Goal: Task Accomplishment & Management: Manage account settings

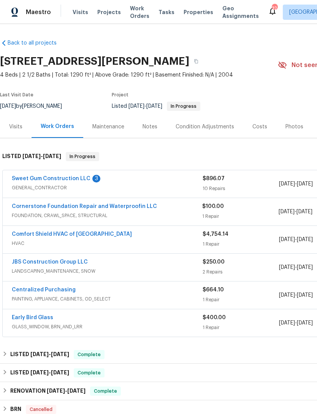
click at [82, 180] on link "Sweet Gum Construction LLC" at bounding box center [51, 178] width 79 height 5
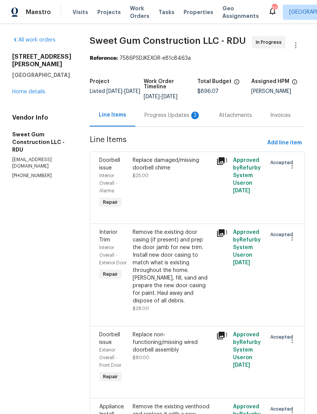
click at [176, 119] on div "Progress Updates 3" at bounding box center [173, 115] width 56 height 8
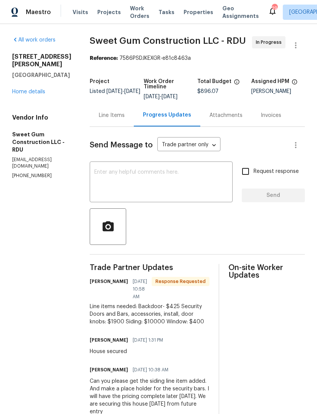
click at [125, 119] on div "Line Items" at bounding box center [112, 115] width 26 height 8
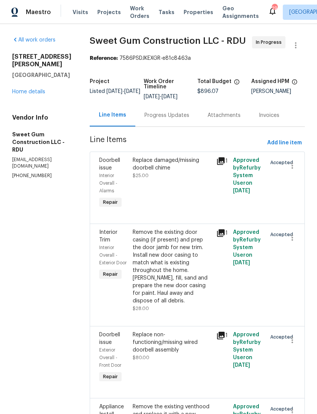
click at [181, 126] on div "Progress Updates" at bounding box center [166, 115] width 63 height 22
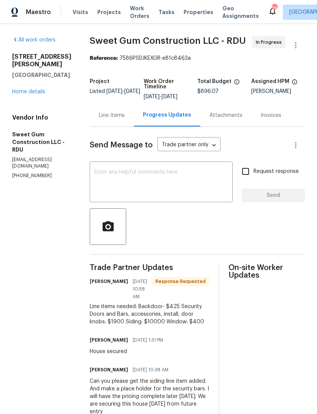
click at [125, 119] on div "Line Items" at bounding box center [112, 115] width 26 height 8
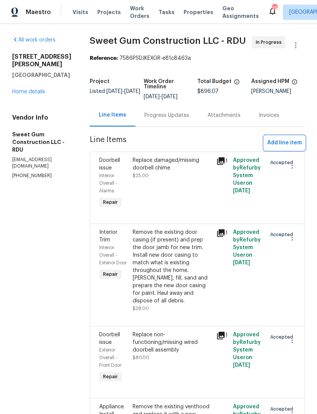
click at [287, 148] on span "Add line item" at bounding box center [284, 143] width 35 height 10
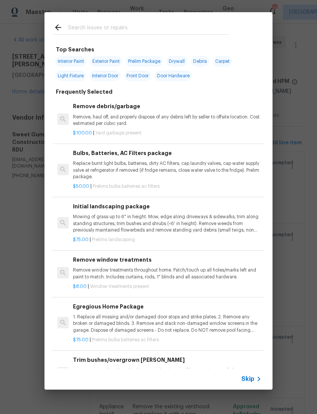
click at [136, 32] on input "text" at bounding box center [148, 28] width 161 height 11
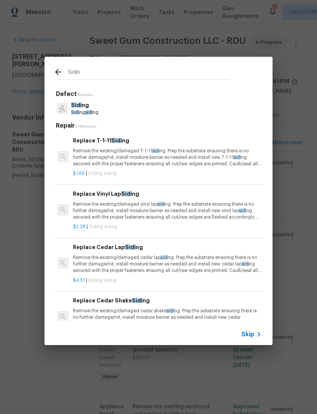
type input "Siding"
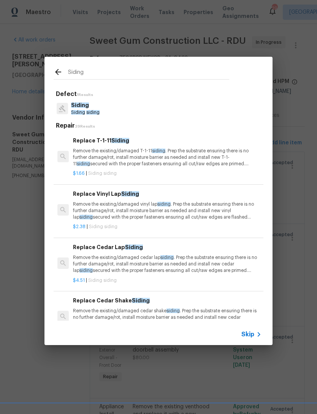
click at [135, 215] on p "Remove the existing/damaged vinyl lap siding . Prep the substrate ensuring ther…" at bounding box center [167, 210] width 189 height 19
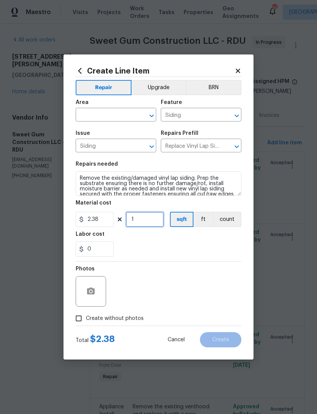
click at [149, 223] on input "1" at bounding box center [145, 219] width 38 height 15
click at [205, 245] on div "0" at bounding box center [159, 248] width 166 height 15
click at [148, 221] on input "1" at bounding box center [145, 219] width 38 height 15
click at [205, 248] on div "0" at bounding box center [159, 248] width 166 height 15
click at [155, 221] on input "1000" at bounding box center [145, 219] width 38 height 15
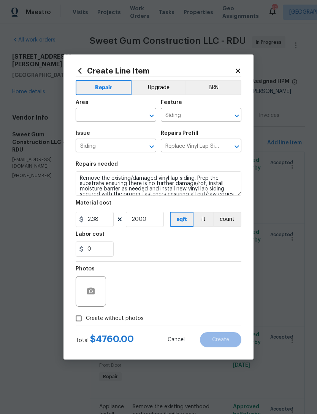
click at [202, 246] on div "0" at bounding box center [159, 248] width 166 height 15
click at [100, 252] on input "0" at bounding box center [95, 248] width 38 height 15
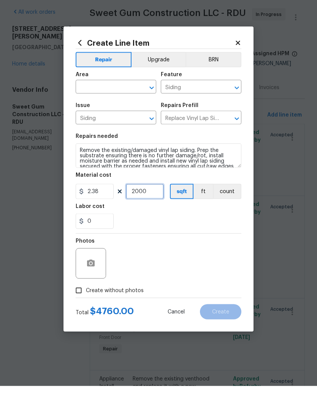
click at [153, 212] on input "2000" at bounding box center [145, 219] width 38 height 15
type input "2500"
click at [219, 241] on div "0" at bounding box center [159, 248] width 166 height 15
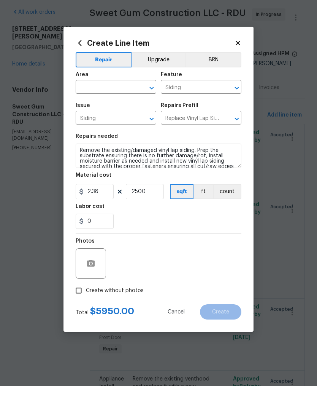
scroll to position [24, 0]
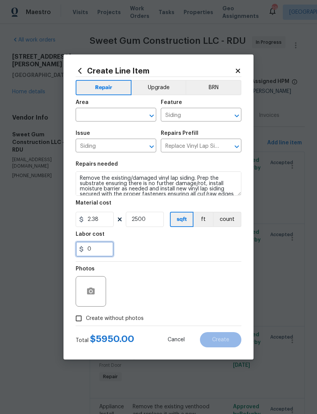
click at [97, 251] on input "0" at bounding box center [95, 248] width 38 height 15
type input "4050"
click at [223, 257] on section "Repairs needed Remove the existing/damaged vinyl lap siding. Prep the substrate…" at bounding box center [159, 209] width 166 height 104
click at [82, 324] on input "Create without photos" at bounding box center [79, 318] width 14 height 14
checkbox input "true"
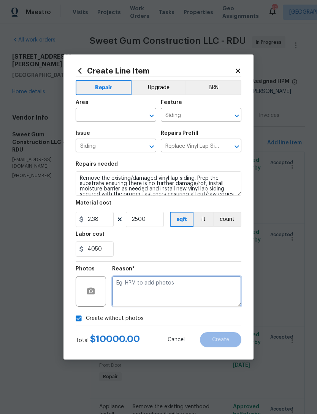
click at [196, 284] on textarea at bounding box center [176, 291] width 129 height 30
type textarea "Actual cost"
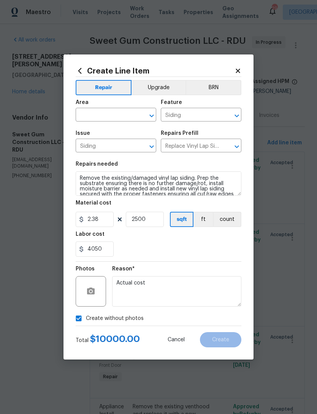
click at [209, 257] on section "Repairs needed Remove the existing/damaged vinyl lap siding. Prep the substrate…" at bounding box center [159, 209] width 166 height 104
click at [114, 114] on input "text" at bounding box center [105, 116] width 59 height 12
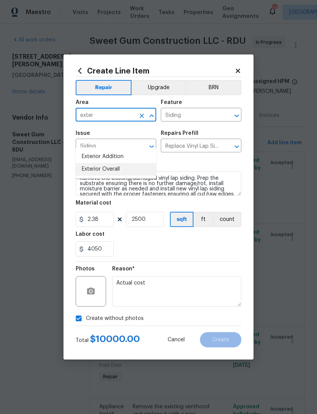
click at [129, 163] on li "Exterior Overall" at bounding box center [116, 169] width 81 height 13
type input "Exterior Overall"
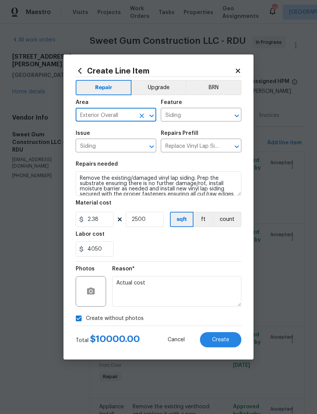
click at [226, 338] on span "Create" at bounding box center [220, 340] width 17 height 6
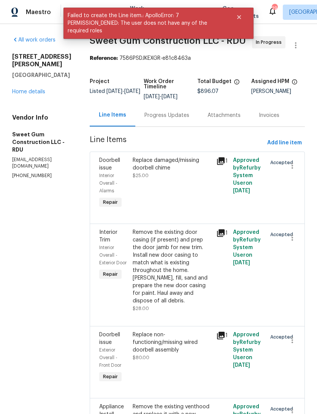
scroll to position [0, 0]
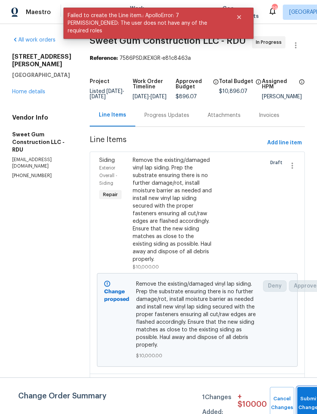
click at [307, 397] on button "Submit Changes" at bounding box center [309, 403] width 24 height 33
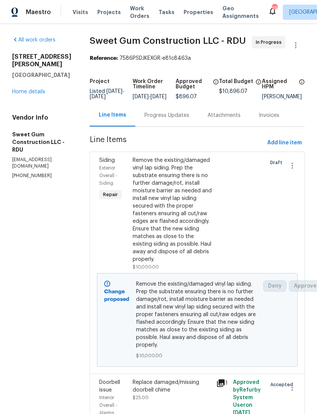
click at [189, 119] on div "Progress Updates" at bounding box center [167, 115] width 45 height 8
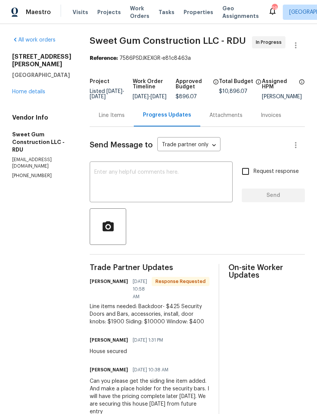
click at [120, 119] on div "Line Items" at bounding box center [112, 115] width 26 height 8
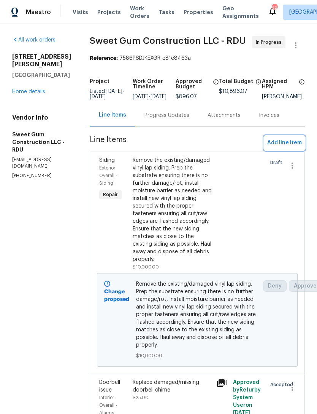
click at [285, 148] on span "Add line item" at bounding box center [284, 143] width 35 height 10
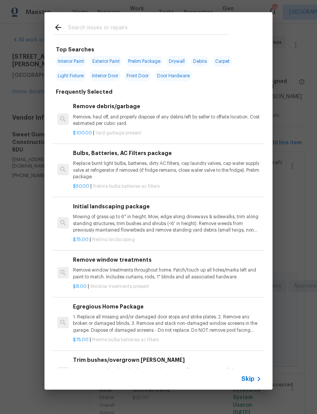
click at [156, 27] on input "text" at bounding box center [148, 28] width 161 height 11
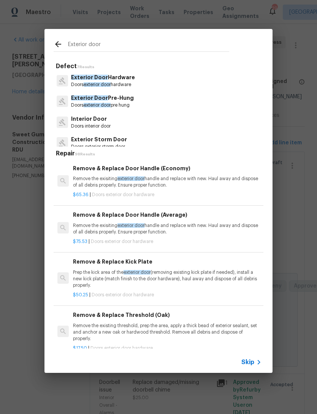
type input "Exterior door"
click at [135, 97] on div "Exterior Door Pre-Hung Doors exterior door pre hung" at bounding box center [159, 101] width 210 height 21
click at [124, 100] on p "Exterior Door Pre-Hung" at bounding box center [102, 98] width 63 height 8
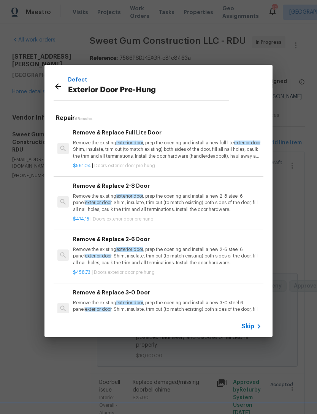
click at [183, 201] on p "Remove the existing exterior door , prep the opening and install a new 2-8 stee…" at bounding box center [167, 202] width 189 height 19
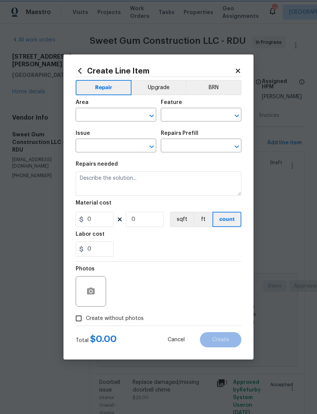
type input "Interior Door"
type input "Exterior Door Pre-Hung"
type input "Remove & Replace 2-8 Door $474.15"
type textarea "Remove the existing exterior door, prep the opening and install a new 2-8 steel…"
type input "474.15"
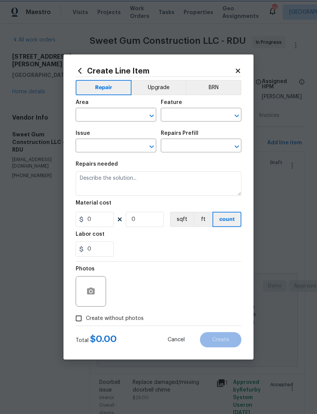
type input "1"
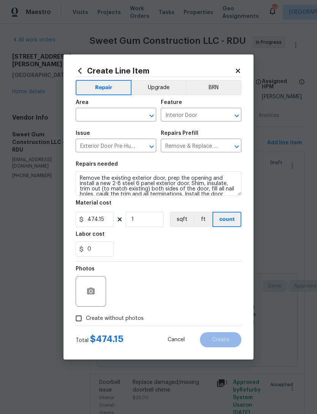
click at [106, 119] on input "text" at bounding box center [105, 116] width 59 height 12
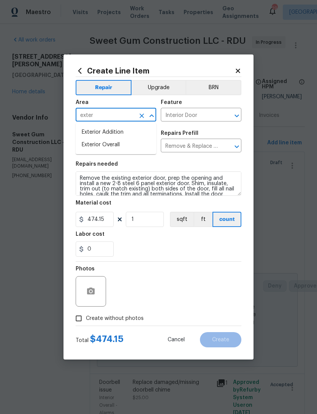
click at [132, 142] on li "Exterior Overall" at bounding box center [116, 144] width 81 height 13
type input "Exterior Overall"
click at [199, 121] on input "Interior Door" at bounding box center [190, 116] width 59 height 12
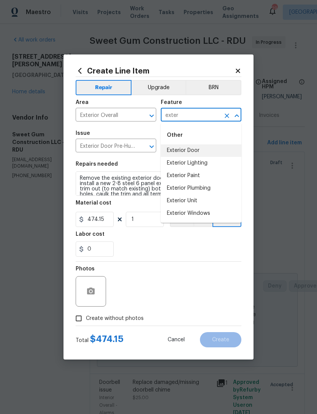
click at [207, 150] on li "Exterior Door" at bounding box center [201, 150] width 81 height 13
type input "Exterior Door"
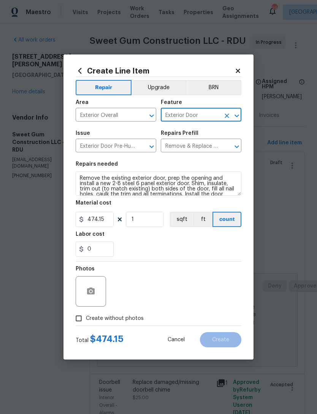
click at [178, 251] on div "0" at bounding box center [159, 248] width 166 height 15
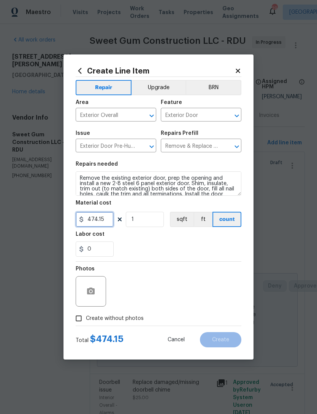
click at [104, 218] on input "474.15" at bounding box center [95, 219] width 38 height 15
type input "400"
click at [213, 255] on div "0" at bounding box center [159, 248] width 166 height 15
click at [127, 320] on span "Create without photos" at bounding box center [115, 318] width 58 height 8
click at [86, 320] on input "Create without photos" at bounding box center [79, 318] width 14 height 14
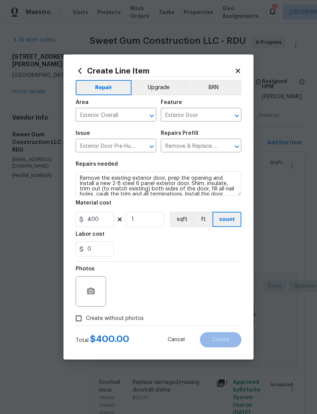
checkbox input "true"
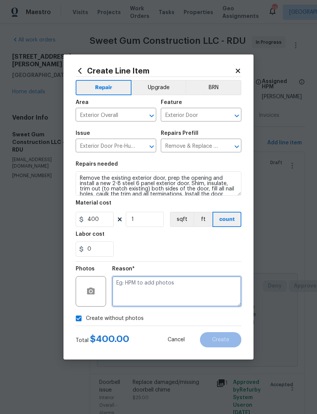
click at [154, 293] on textarea at bounding box center [176, 291] width 129 height 30
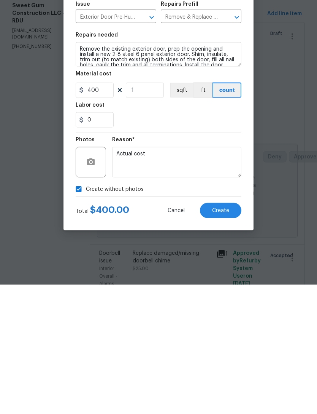
scroll to position [24, 0]
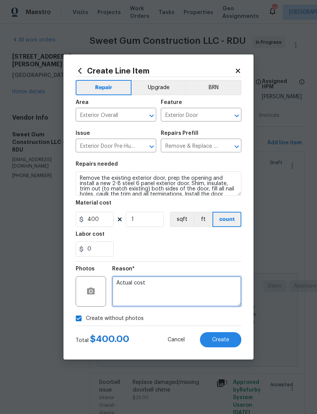
type textarea "Actual cost"
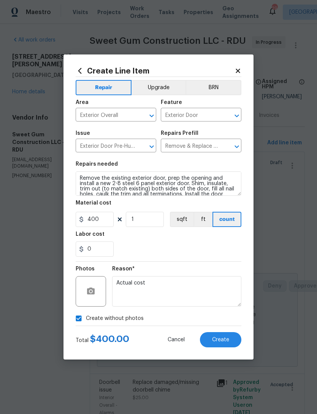
click at [232, 341] on button "Create" at bounding box center [220, 339] width 41 height 15
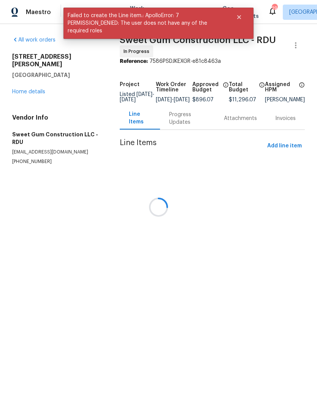
scroll to position [0, 0]
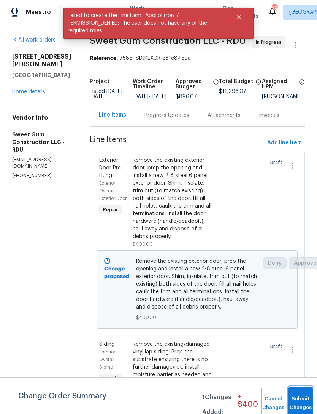
click at [303, 399] on button "Submit Changes" at bounding box center [301, 403] width 24 height 33
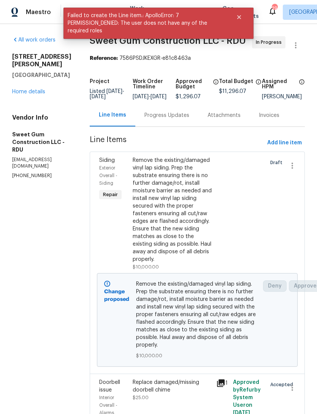
click at [193, 126] on div "Progress Updates" at bounding box center [166, 115] width 63 height 22
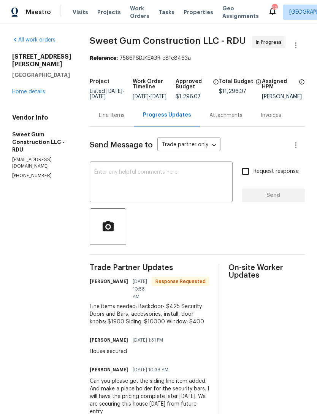
click at [125, 119] on div "Line Items" at bounding box center [112, 115] width 26 height 8
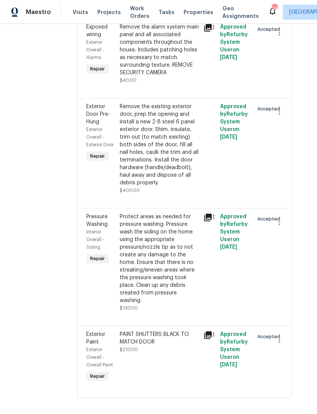
scroll to position [1018, 14]
click at [192, 186] on div "Remove the existing exterior door, prep the opening and install a new 2-8 steel…" at bounding box center [159, 145] width 79 height 84
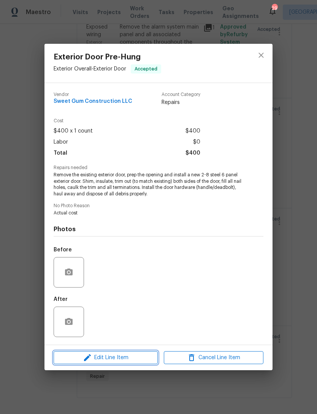
click at [124, 355] on span "Edit Line Item" at bounding box center [106, 358] width 100 height 10
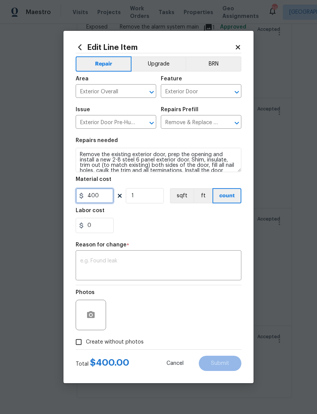
click at [107, 196] on input "400" at bounding box center [95, 195] width 38 height 15
type input "425"
click at [126, 232] on div "0" at bounding box center [159, 225] width 166 height 15
click at [105, 271] on textarea at bounding box center [158, 266] width 157 height 16
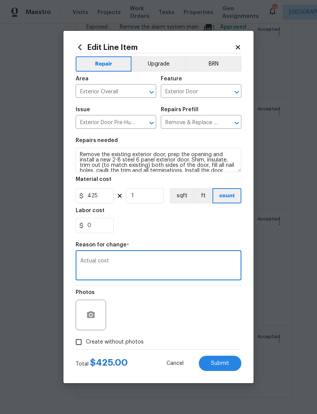
type textarea "Actual cost"
click at [227, 358] on button "Submit" at bounding box center [220, 362] width 43 height 15
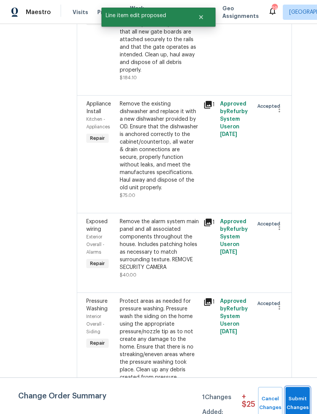
click at [300, 397] on span "Submit Changes" at bounding box center [297, 402] width 17 height 17
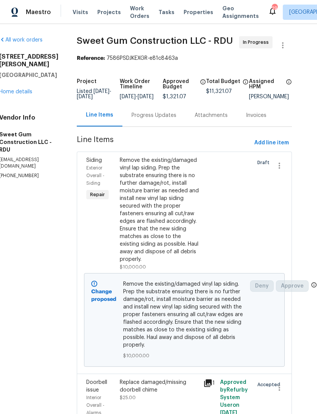
scroll to position [0, 14]
click at [169, 119] on div "Progress Updates" at bounding box center [154, 115] width 45 height 8
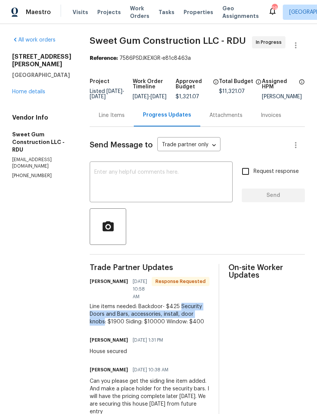
copy div "Security Doors and Bars, accessories, install, door knobs"
click at [125, 119] on div "Line Items" at bounding box center [112, 115] width 26 height 8
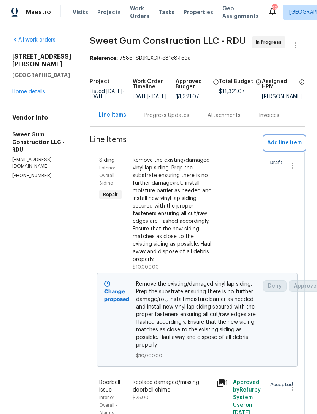
click at [284, 148] on span "Add line item" at bounding box center [284, 143] width 35 height 10
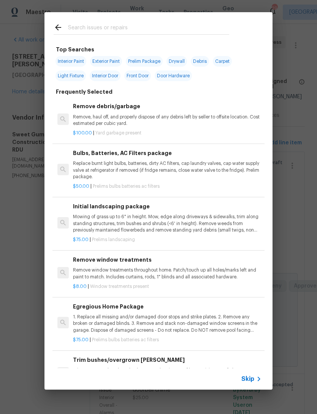
click at [159, 30] on input "text" at bounding box center [148, 28] width 161 height 11
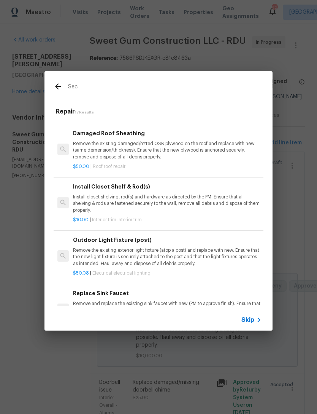
scroll to position [153, 0]
type input "S"
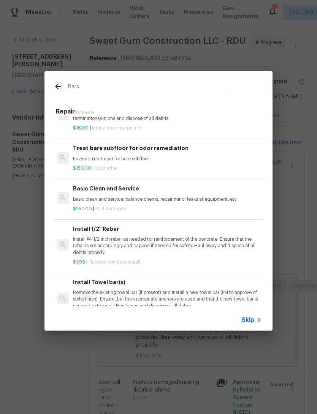
scroll to position [160, 0]
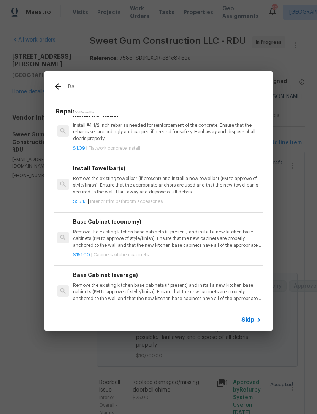
type input "B"
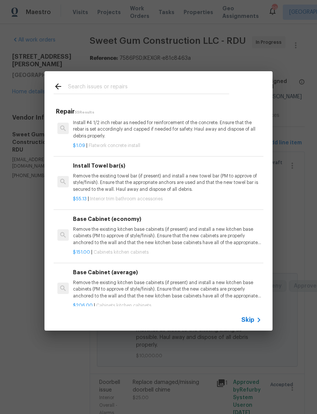
scroll to position [235, 0]
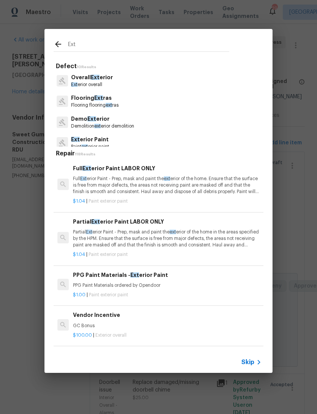
type input "Ext"
click at [117, 88] on div "Overall Ext erior Ext erior overall" at bounding box center [159, 80] width 210 height 21
click at [108, 82] on p "Ext erior overall" at bounding box center [92, 84] width 42 height 6
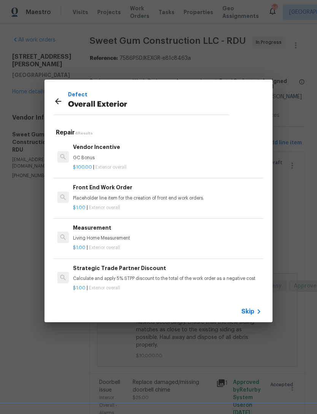
scroll to position [0, 0]
click at [62, 100] on icon at bounding box center [58, 101] width 9 height 9
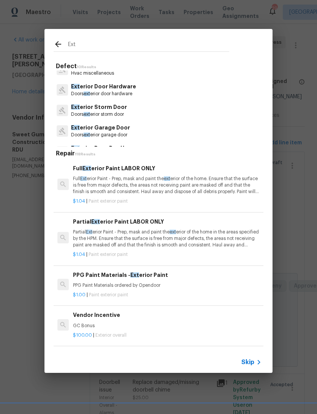
scroll to position [94, 0]
click at [153, 47] on input "Ext" at bounding box center [148, 45] width 161 height 11
type input "E"
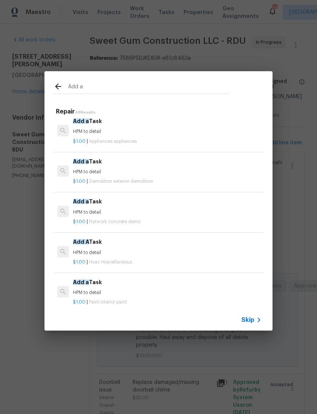
scroll to position [247, 0]
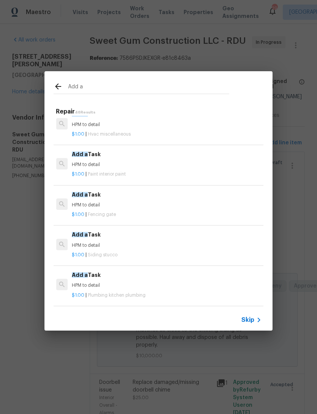
type input "Add a"
click at [4, 228] on div "Add a Repair 46 Results Add a Task HPM to detail $1.00 | Flatwork concrete repa…" at bounding box center [158, 200] width 317 height 401
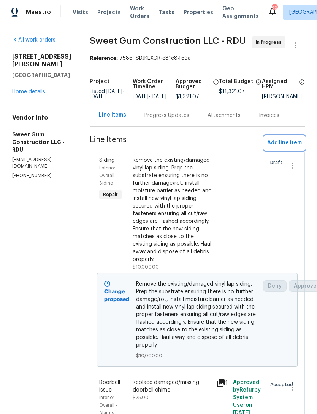
click at [286, 148] on span "Add line item" at bounding box center [284, 143] width 35 height 10
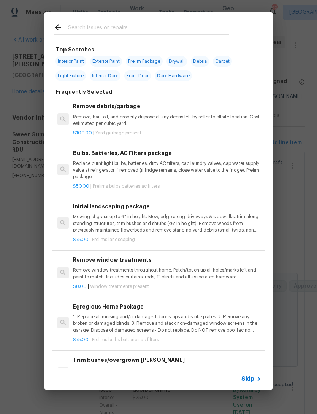
click at [137, 26] on input "text" at bounding box center [148, 28] width 161 height 11
type input "Exterior d"
click at [3, 228] on div "Exterior d Top Searches Interior Paint Exterior Paint Prelim Package Drywall De…" at bounding box center [158, 200] width 317 height 401
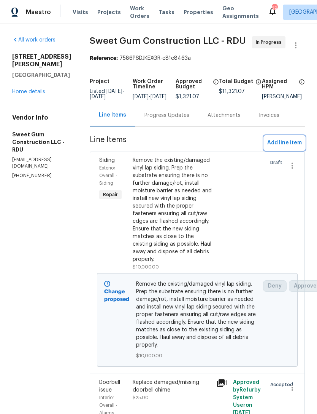
click at [282, 148] on span "Add line item" at bounding box center [284, 143] width 35 height 10
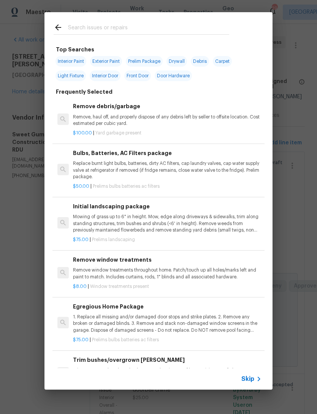
click at [111, 30] on input "text" at bounding box center [148, 28] width 161 height 11
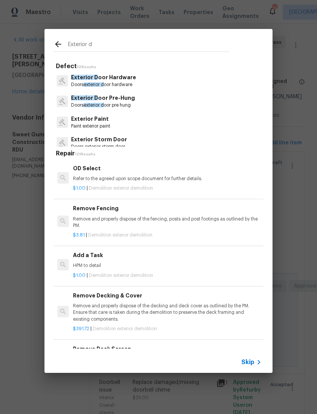
type input "Exterior d"
click at [5, 222] on div "Exterior d Defect 10 Results Exterior D oor Hardware Doors exterior d oor hardw…" at bounding box center [158, 200] width 317 height 401
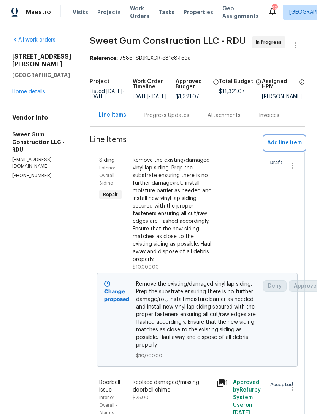
click at [292, 146] on button "Add line item" at bounding box center [284, 143] width 41 height 14
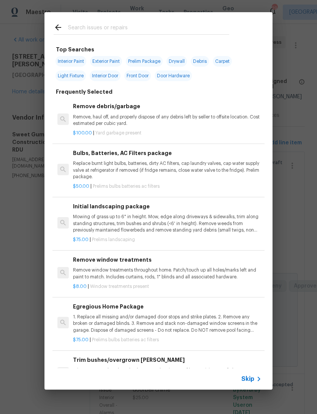
click at [177, 27] on input "text" at bounding box center [148, 28] width 161 height 11
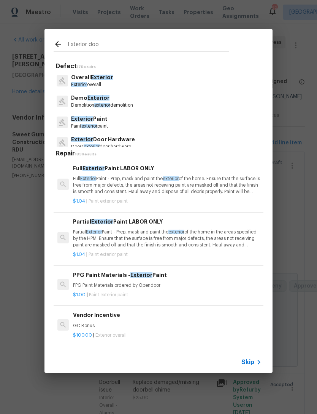
type input "Exterior door"
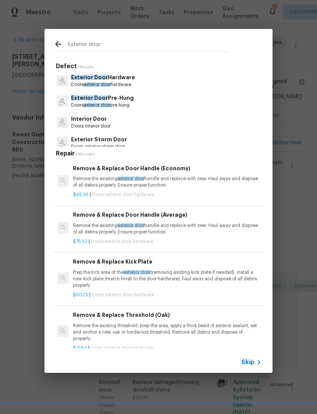
click at [78, 100] on span "Exterior Door" at bounding box center [89, 97] width 37 height 5
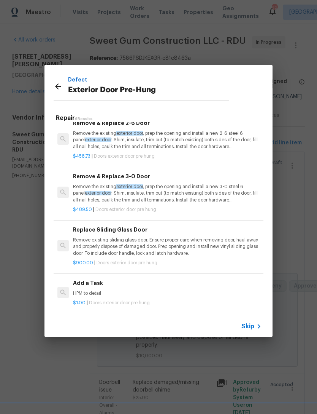
scroll to position [115, 0]
click at [194, 281] on h6 "Add a Task" at bounding box center [167, 283] width 189 height 8
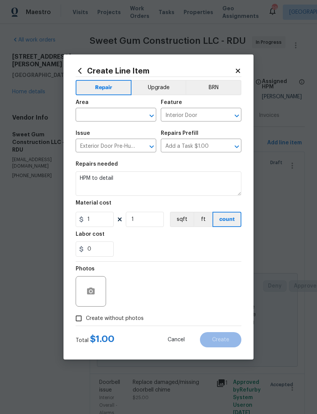
click at [113, 114] on input "text" at bounding box center [105, 116] width 59 height 12
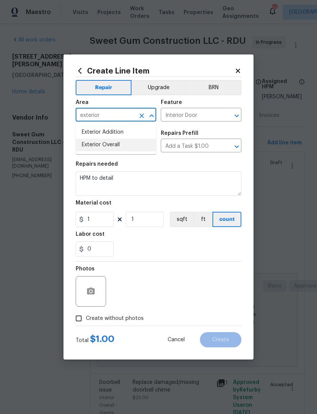
click at [127, 145] on li "Exterior Overall" at bounding box center [116, 144] width 81 height 13
type input "Exterior Overall"
click at [202, 117] on input "Interior Door" at bounding box center [190, 116] width 59 height 12
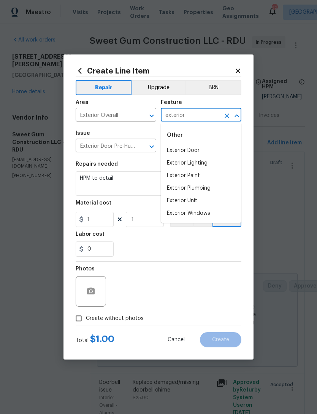
click at [191, 151] on li "Exterior Door" at bounding box center [201, 150] width 81 height 13
type input "Exterior Door"
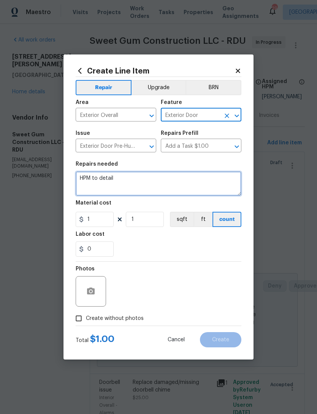
click at [139, 179] on textarea "HPM to detail" at bounding box center [159, 183] width 166 height 24
click at [108, 178] on textarea "HPM to detail" at bounding box center [159, 183] width 166 height 24
click at [105, 172] on textarea "HPM to detail" at bounding box center [159, 183] width 166 height 24
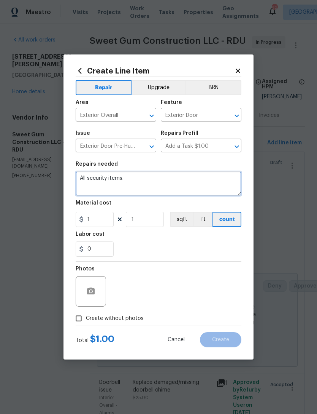
click at [141, 176] on textarea "All security items." at bounding box center [159, 183] width 166 height 24
paste textarea "Security Doors and Bars, accessories, install, door knobs"
type textarea "All security items. Security Doors and Bars, accessories, install, door knobs"
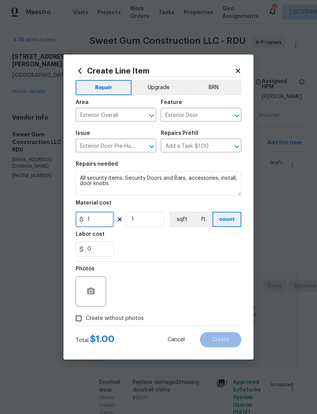
click at [103, 217] on input "1" at bounding box center [95, 219] width 38 height 15
type input "1900"
click at [224, 246] on div "0" at bounding box center [159, 248] width 166 height 15
click at [79, 322] on input "Create without photos" at bounding box center [79, 318] width 14 height 14
checkbox input "true"
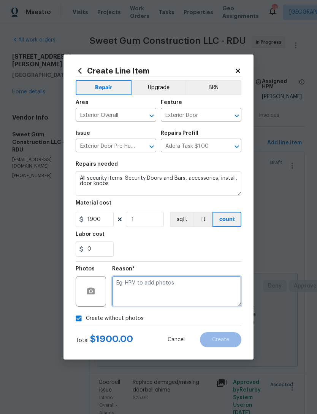
click at [195, 285] on textarea at bounding box center [176, 291] width 129 height 30
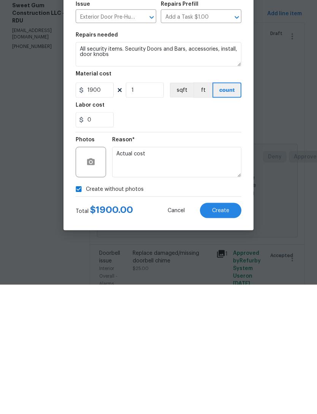
scroll to position [24, 0]
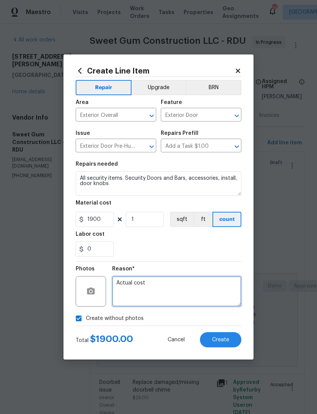
type textarea "Actual cost"
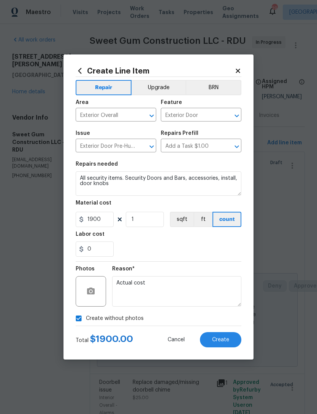
click at [227, 333] on button "Create" at bounding box center [220, 339] width 41 height 15
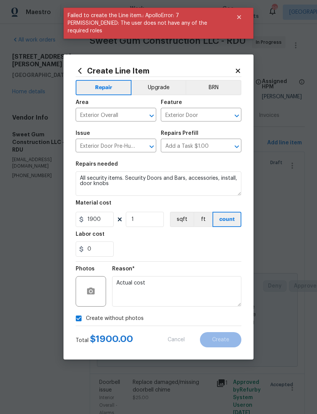
scroll to position [0, 0]
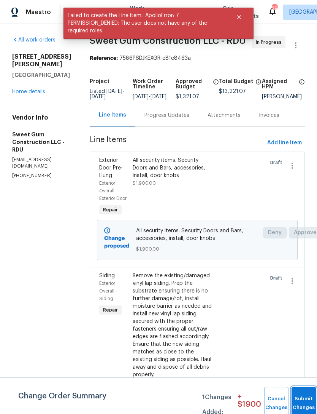
click at [302, 402] on span "Submit Changes" at bounding box center [304, 402] width 17 height 17
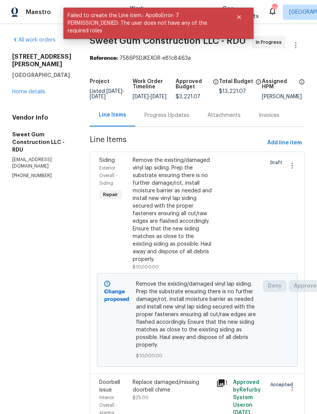
click at [189, 119] on div "Progress Updates" at bounding box center [167, 115] width 45 height 8
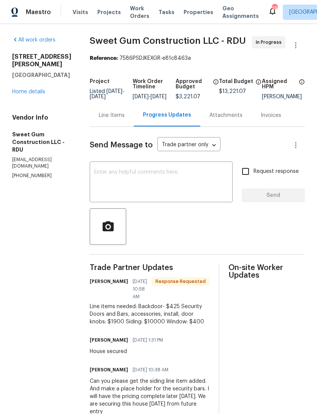
click at [125, 119] on div "Line Items" at bounding box center [112, 115] width 26 height 8
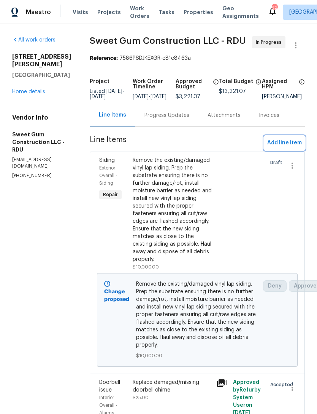
click at [287, 148] on span "Add line item" at bounding box center [284, 143] width 35 height 10
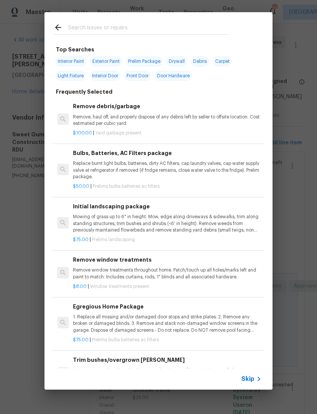
click at [149, 28] on input "text" at bounding box center [148, 28] width 161 height 11
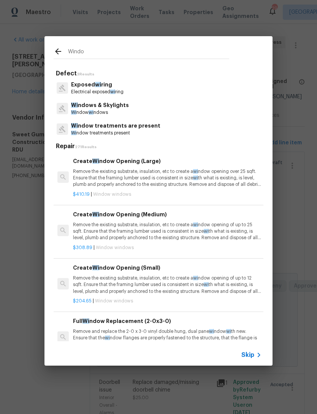
type input "Window"
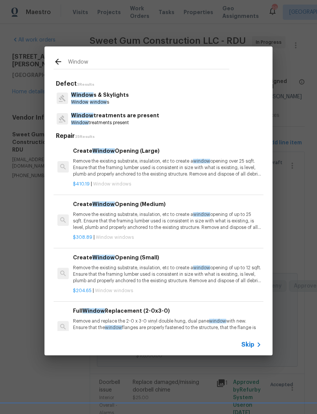
click at [122, 102] on p "Window window s" at bounding box center [100, 102] width 58 height 6
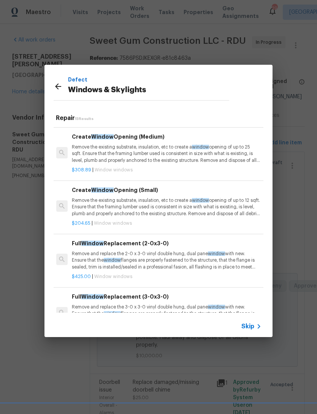
scroll to position [51, 1]
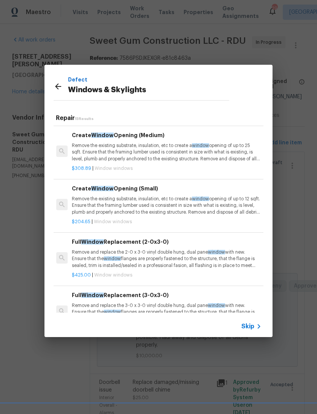
click at [178, 272] on p "$425.00 | Window windows" at bounding box center [166, 275] width 189 height 6
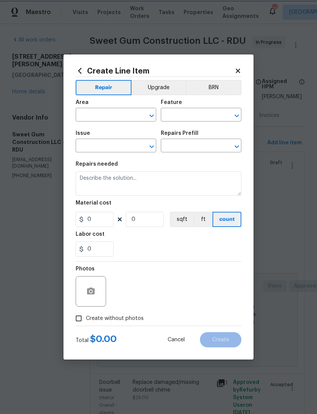
type input "Windows & Skylights"
type textarea "Remove and replace the 2-0 x 3-0 vinyl double hung, dual pane window with new. …"
type input "1"
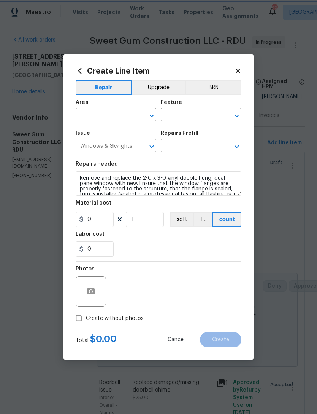
type input "Full Window Replacement (2-0x3-0) $425.00"
type input "425"
click at [239, 68] on icon at bounding box center [238, 70] width 7 height 7
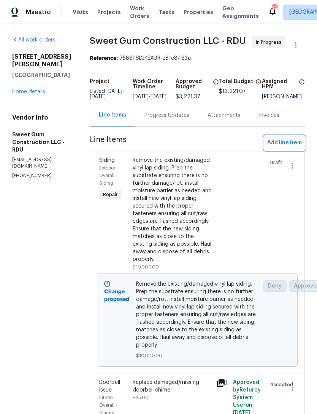
click at [285, 148] on span "Add line item" at bounding box center [284, 143] width 35 height 10
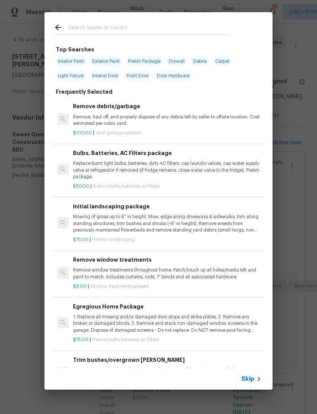
click at [145, 27] on input "text" at bounding box center [148, 28] width 161 height 11
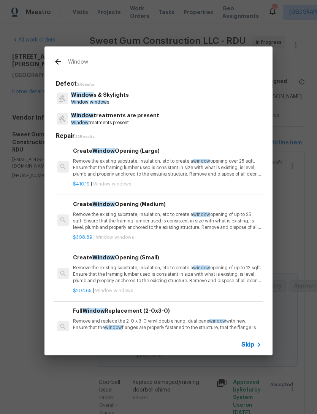
type input "Window"
click at [137, 95] on div "Window s & Skylights Window window s" at bounding box center [159, 98] width 210 height 21
click at [134, 99] on div "Window s & Skylights Window window s" at bounding box center [159, 98] width 210 height 21
click at [104, 103] on span "window" at bounding box center [98, 102] width 17 height 5
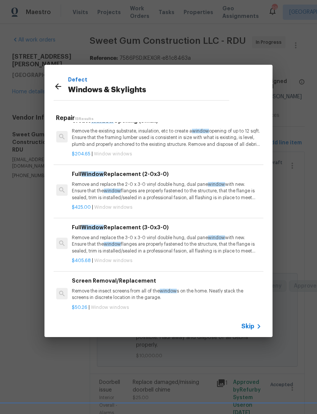
scroll to position [119, 1]
click at [151, 248] on p "Remove and replace the 3-0 x 3-0 vinyl double hung, dual pane window with new. …" at bounding box center [166, 243] width 189 height 19
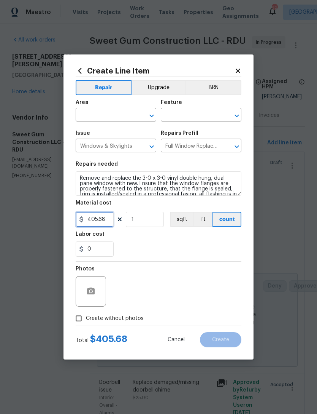
click at [109, 220] on input "405.68" at bounding box center [95, 219] width 38 height 15
type input "400"
click at [175, 248] on div "0" at bounding box center [159, 248] width 166 height 15
click at [106, 115] on input "text" at bounding box center [105, 116] width 59 height 12
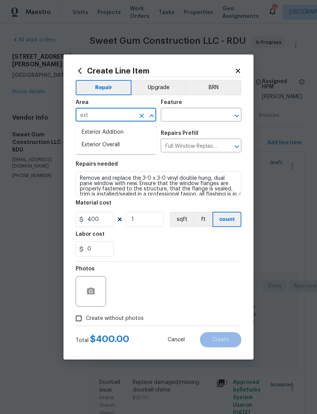
click at [118, 150] on li "Exterior Overall" at bounding box center [116, 144] width 81 height 13
type input "Exterior Overall"
click at [183, 118] on input "text" at bounding box center [190, 116] width 59 height 12
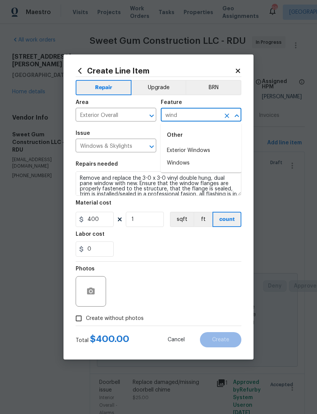
click at [203, 148] on li "Exterior Windows" at bounding box center [201, 150] width 81 height 13
type input "Exterior Windows"
click at [169, 252] on div "0" at bounding box center [159, 248] width 166 height 15
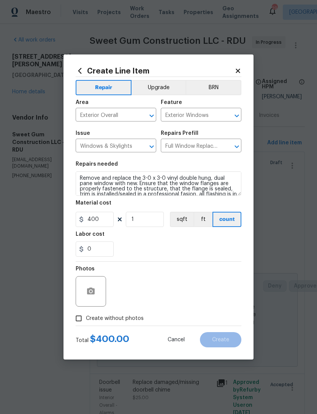
click at [135, 321] on span "Create without photos" at bounding box center [115, 318] width 58 height 8
click at [86, 321] on input "Create without photos" at bounding box center [79, 318] width 14 height 14
checkbox input "true"
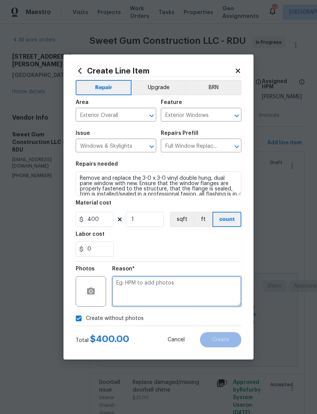
click at [146, 287] on textarea at bounding box center [176, 291] width 129 height 30
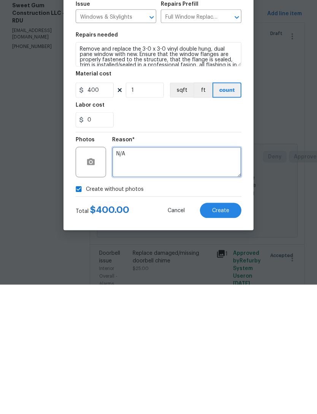
type textarea "N/A"
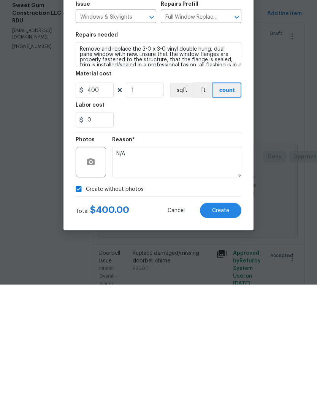
click at [227, 332] on button "Create" at bounding box center [220, 339] width 41 height 15
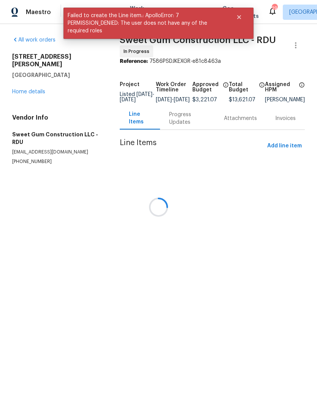
scroll to position [0, 0]
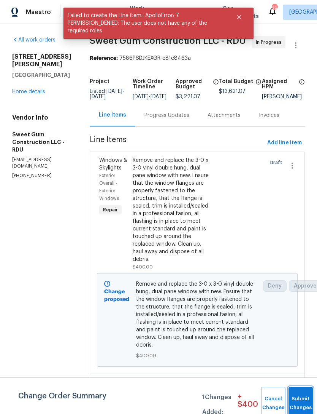
click at [298, 399] on button "Submit Changes" at bounding box center [301, 403] width 24 height 33
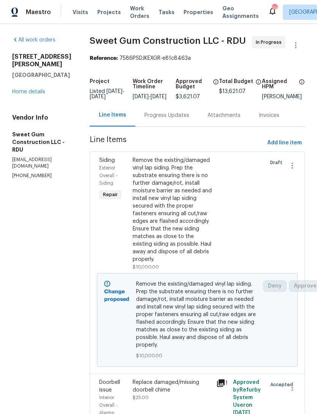
click at [107, 194] on div "Siding Exterior Overall - Siding Repair Remove the existing/damaged vinyl lap s…" at bounding box center [197, 262] width 215 height 222
click at [27, 89] on link "Home details" at bounding box center [28, 91] width 33 height 5
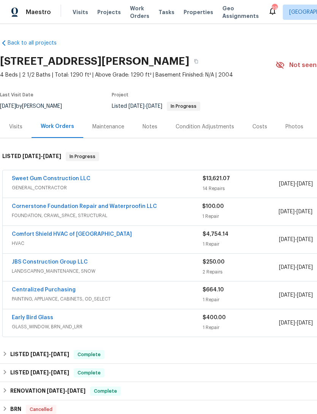
click at [148, 124] on div "Notes" at bounding box center [150, 127] width 15 height 8
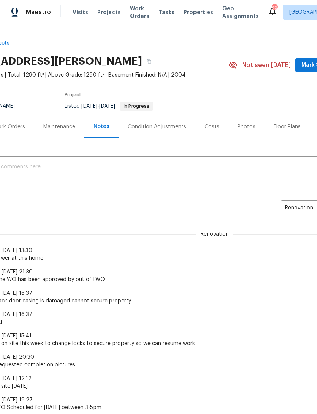
scroll to position [0, 47]
click at [208, 165] on textarea at bounding box center [167, 177] width 421 height 27
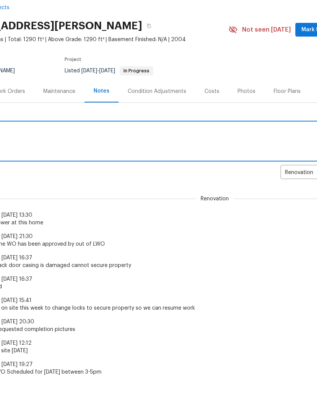
scroll to position [0, 0]
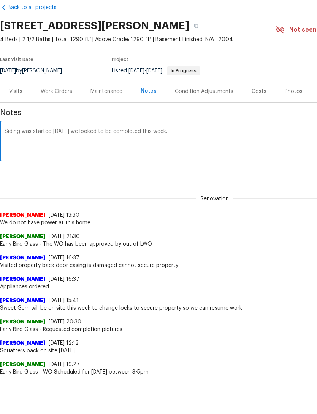
click at [101, 164] on textarea "Siding was started [DATE] we looked to be completed this week." at bounding box center [215, 177] width 421 height 27
click at [178, 164] on textarea "Siding was started [DATE] we look to be completed this week." at bounding box center [215, 177] width 421 height 27
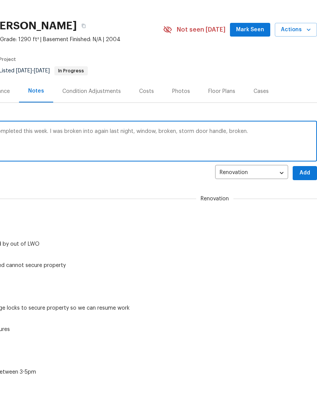
click at [175, 164] on textarea "Siding was started [DATE] we look to be completed this week. I was broken into …" at bounding box center [102, 177] width 421 height 27
click at [195, 164] on textarea "Siding was started [DATE] we look to be completed this week. I was broken into …" at bounding box center [102, 177] width 421 height 27
click at [179, 164] on textarea "Siding was started [DATE] we look to be completed this week. I was broken into …" at bounding box center [102, 177] width 421 height 27
click at [162, 164] on textarea "Siding was started [DATE] we look to be completed this week. I was broken into …" at bounding box center [102, 177] width 421 height 27
click at [231, 164] on textarea "Siding was started [DATE] we look to be completed this week. I was broken into …" at bounding box center [102, 177] width 421 height 27
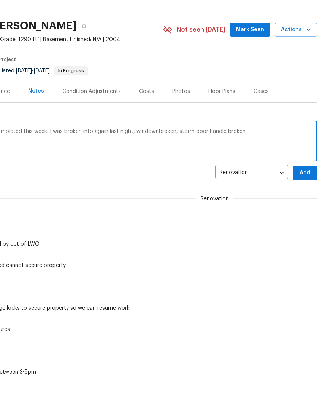
type textarea "Siding was started [DATE] we look to be completed this week. I was broken into …"
click at [299, 201] on button "Add" at bounding box center [305, 208] width 24 height 14
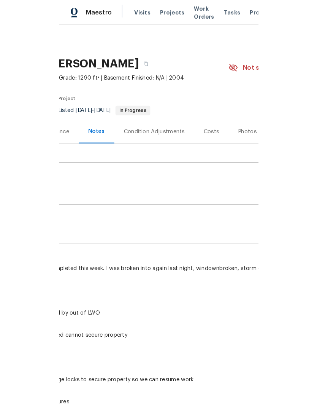
scroll to position [35, 0]
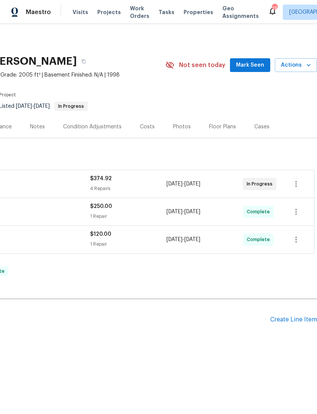
scroll to position [0, 113]
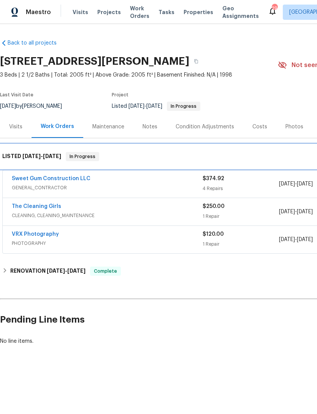
click at [72, 168] on div "LISTED [DATE] - [DATE] In Progress" at bounding box center [215, 156] width 430 height 24
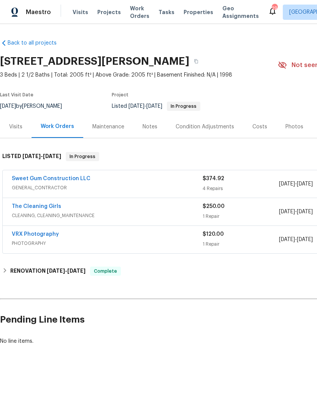
click at [72, 178] on link "Sweet Gum Construction LLC" at bounding box center [51, 178] width 79 height 5
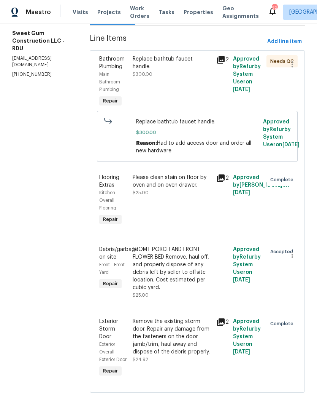
scroll to position [106, 0]
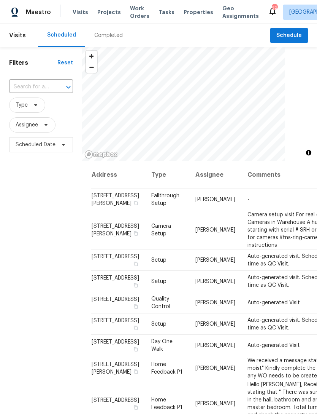
click at [32, 87] on input "text" at bounding box center [30, 87] width 43 height 12
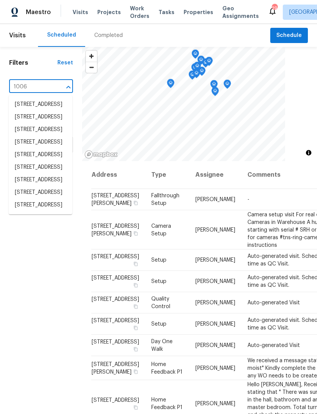
type input "1006 s"
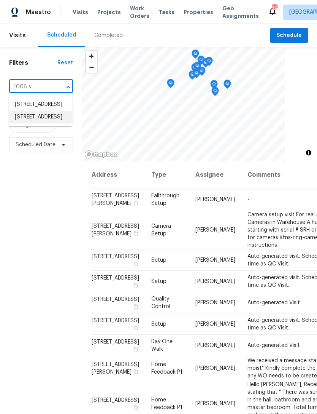
click at [37, 123] on li "1006 Spacious Skies Ln, Durham, NC 27703" at bounding box center [41, 117] width 64 height 13
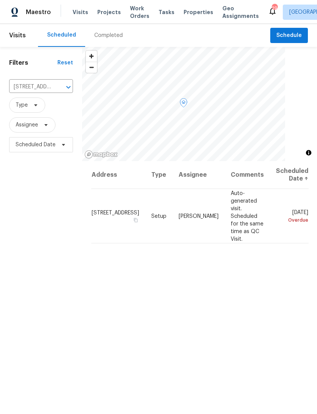
click at [0, 0] on icon at bounding box center [0, 0] width 0 height 0
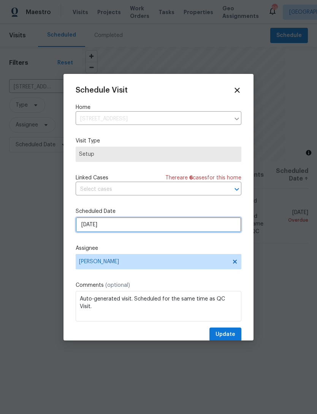
click at [179, 224] on input "8/22/2025" at bounding box center [159, 224] width 166 height 15
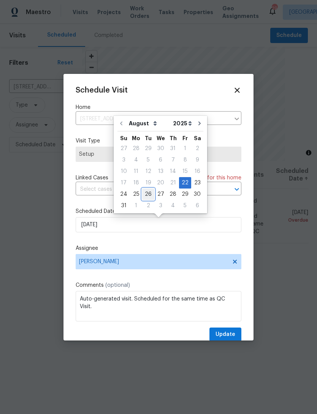
click at [148, 194] on div "26" at bounding box center [148, 194] width 12 height 11
type input "[DATE]"
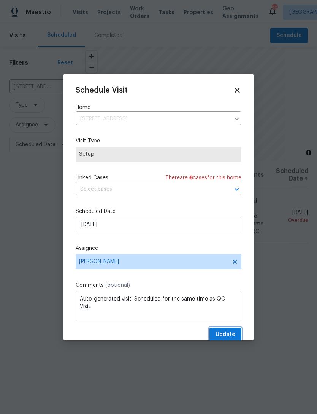
click at [234, 331] on span "Update" at bounding box center [226, 334] width 20 height 10
